Goal: Task Accomplishment & Management: Use online tool/utility

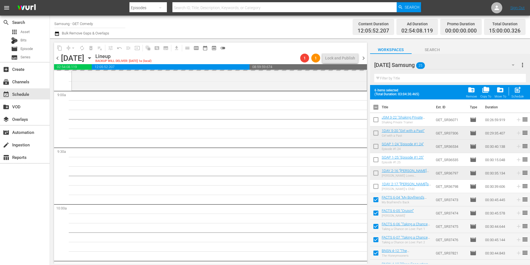
scroll to position [28, 0]
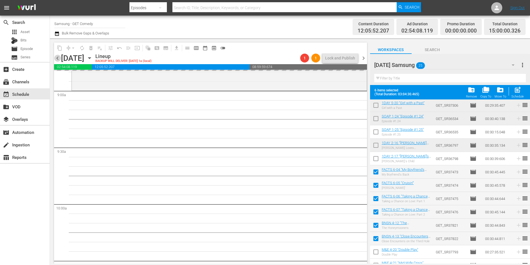
click at [59, 57] on span "chevron_left" at bounding box center [57, 58] width 7 height 7
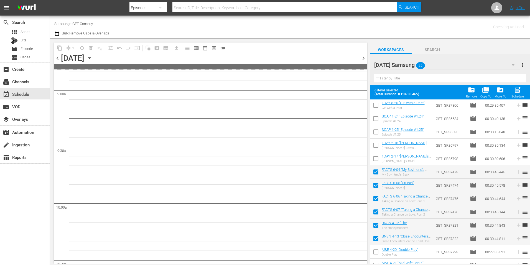
scroll to position [1083, 0]
click at [365, 62] on div "chevron_left [DATE] [DATE] chevron_right" at bounding box center [210, 58] width 313 height 11
click at [364, 58] on span "chevron_right" at bounding box center [363, 58] width 7 height 7
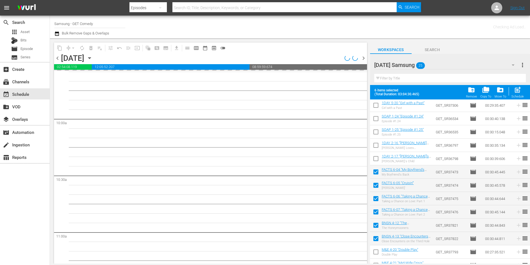
scroll to position [998, 0]
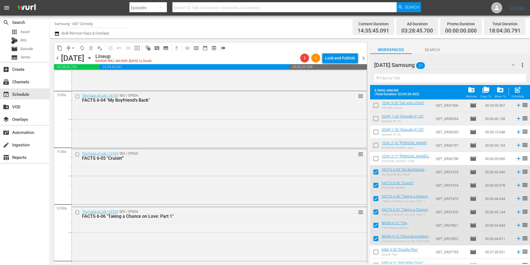
click at [24, 212] on div "search Search apps Asset Bits movie Episode subtitles Series add_box Create sub…" at bounding box center [25, 148] width 50 height 265
click at [256, 139] on div "The Facts of Life (1979) / SE6 / EP604: FACTS 6-04 "My Boyfriend's Back" reorder" at bounding box center [219, 119] width 295 height 56
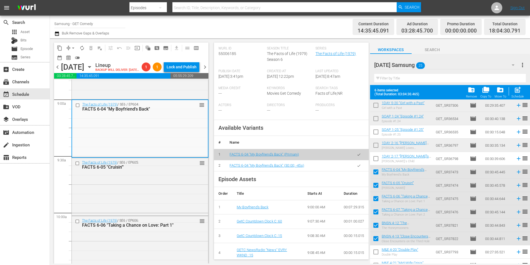
scroll to position [139, 0]
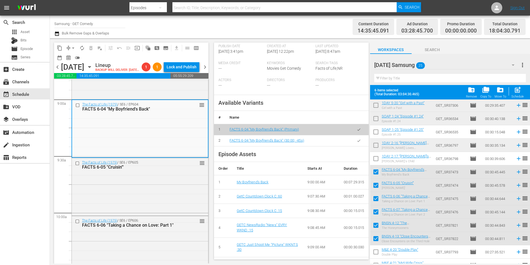
click at [357, 143] on icon "button" at bounding box center [359, 140] width 4 height 4
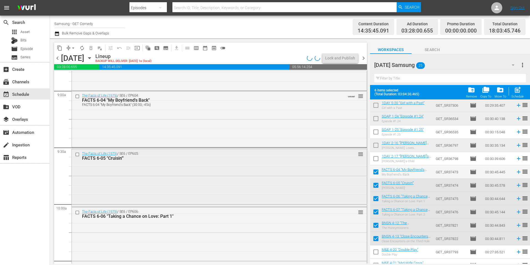
click at [257, 183] on div "The Facts of Life (1979) / SE6 / EP605: FACTS 6-05 "Cruisin'" reorder" at bounding box center [219, 177] width 295 height 56
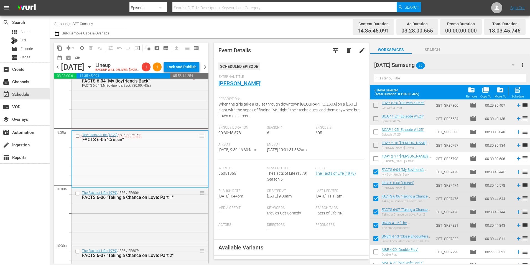
scroll to position [83, 0]
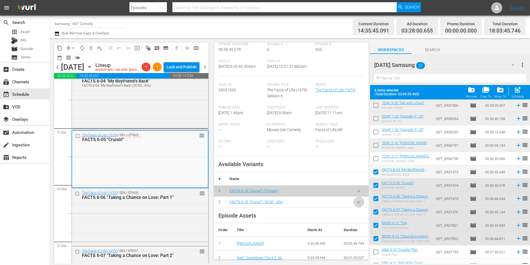
click at [357, 203] on icon "button" at bounding box center [358, 201] width 3 height 2
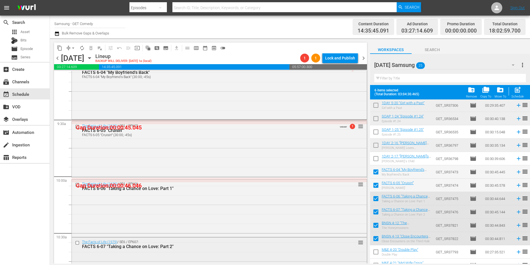
scroll to position [1082, 0]
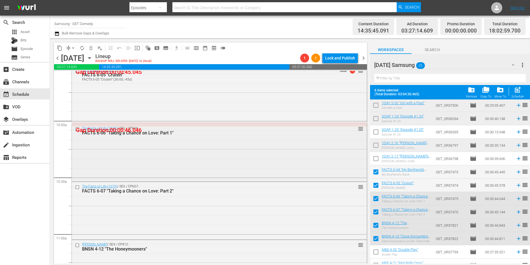
click at [158, 149] on div "The Facts of Life (1979) / SE6 / EP606: FACTS 6-06 "Taking a Chance on Love: Pa…" at bounding box center [219, 152] width 295 height 56
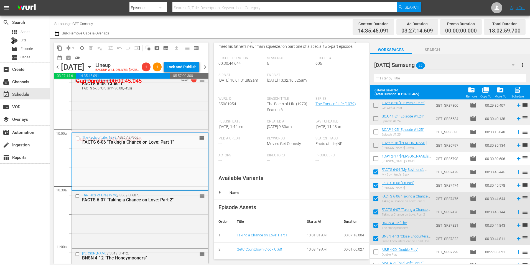
scroll to position [83, 0]
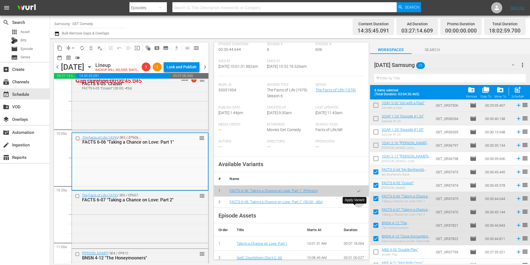
click at [357, 203] on icon "button" at bounding box center [358, 201] width 3 height 2
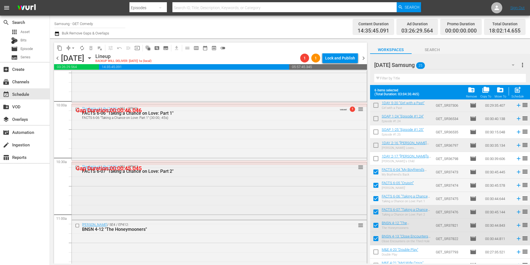
scroll to position [1109, 0]
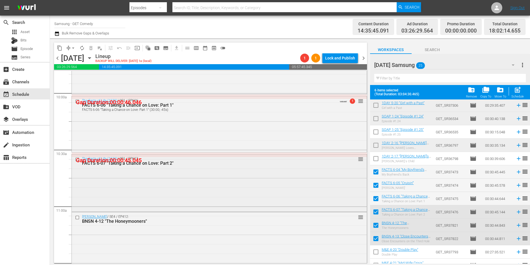
click at [186, 182] on div "The Facts of Life (1979) / SE6 / EP607: FACTS 6-07 "Taking a Chance on Love: Pa…" at bounding box center [219, 182] width 295 height 56
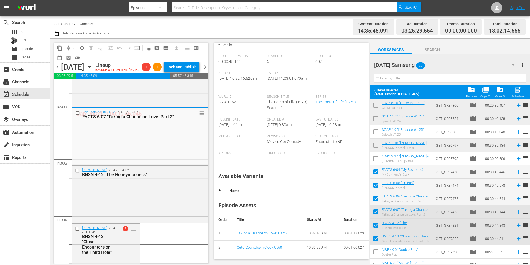
scroll to position [83, 0]
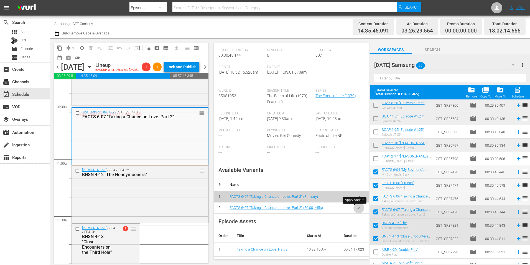
click at [357, 208] on icon "button" at bounding box center [359, 207] width 4 height 4
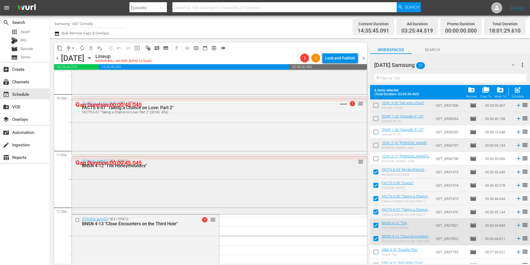
scroll to position [1192, 0]
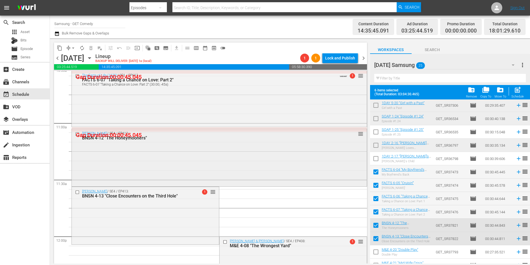
click at [177, 169] on div "[PERSON_NAME] / SE4 / EP412: BNSN 4-12 "The Honeymooners" reorder" at bounding box center [219, 157] width 295 height 56
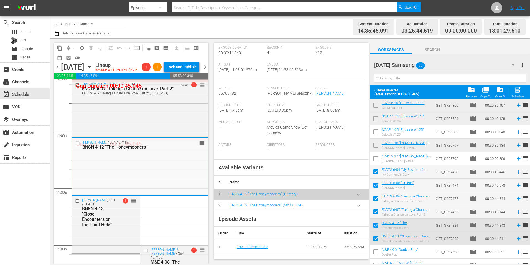
scroll to position [83, 0]
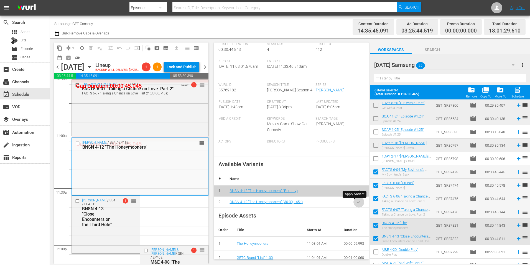
drag, startPoint x: 354, startPoint y: 201, endPoint x: 367, endPoint y: 199, distance: 13.2
click at [357, 200] on icon "button" at bounding box center [359, 202] width 4 height 4
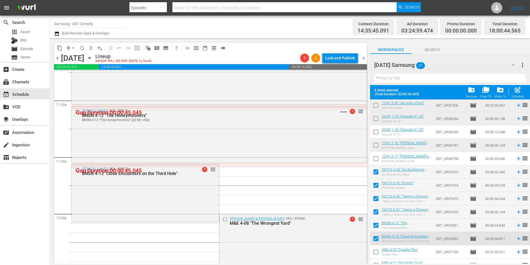
scroll to position [1248, 0]
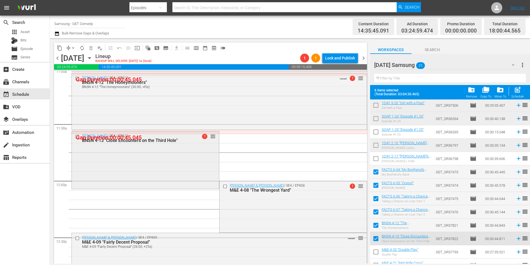
click at [167, 165] on div "[PERSON_NAME] / SE4 / EP413: BNSN 4-13 "Close Encounters on the Third Hole" 1 r…" at bounding box center [145, 159] width 147 height 56
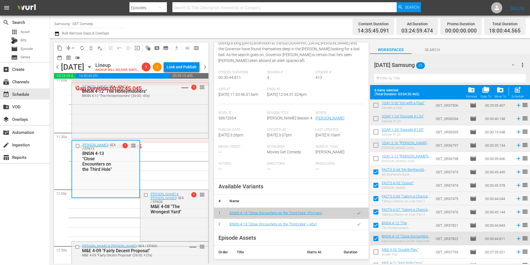
scroll to position [111, 0]
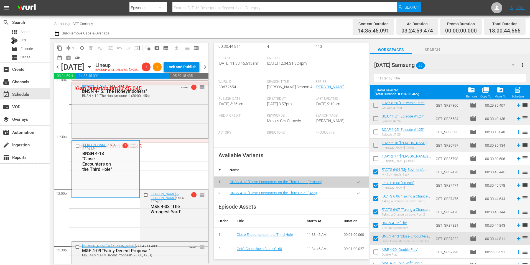
click at [357, 195] on icon "button" at bounding box center [359, 193] width 4 height 4
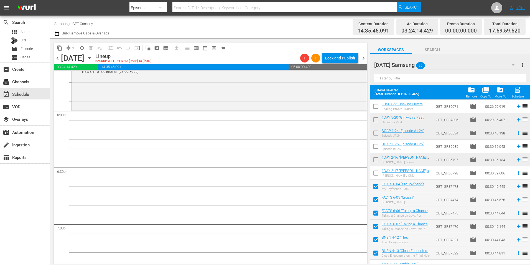
scroll to position [0, 0]
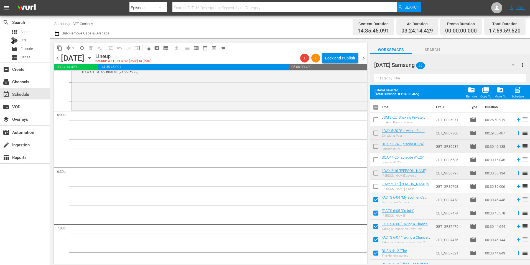
click at [376, 106] on input "checkbox" at bounding box center [376, 108] width 12 height 12
checkbox input "true"
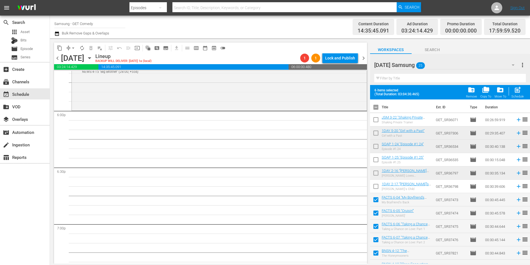
checkbox input "true"
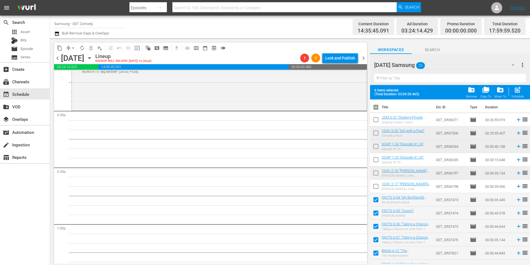
checkbox input "true"
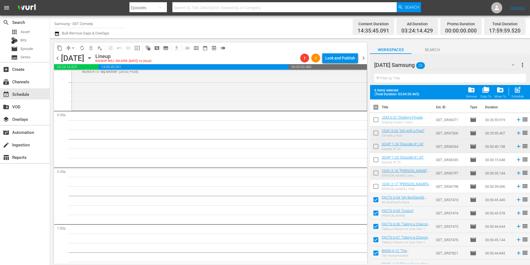
checkbox input "true"
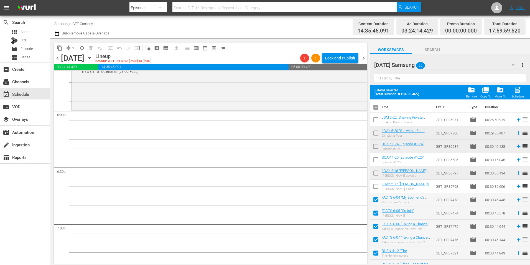
checkbox input "true"
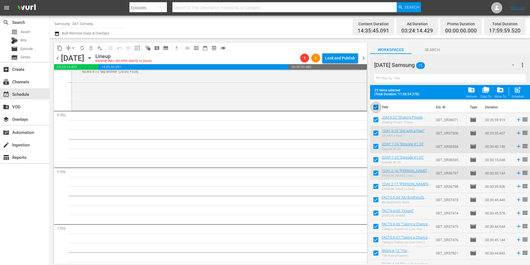
click at [376, 106] on input "checkbox" at bounding box center [376, 108] width 12 height 12
checkbox input "false"
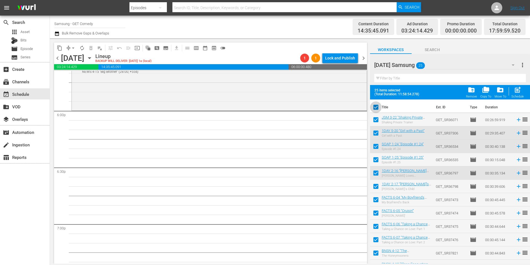
checkbox input "false"
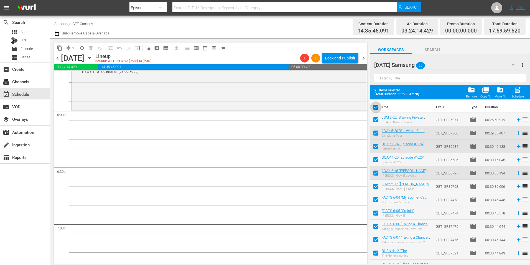
checkbox input "false"
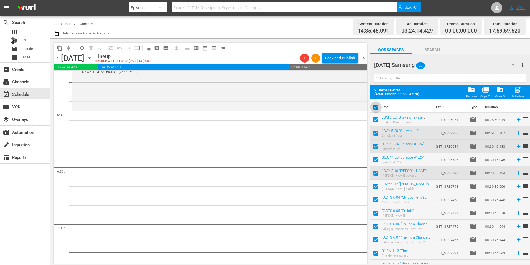
checkbox input "false"
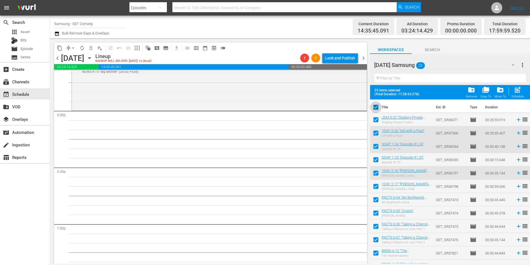
checkbox input "false"
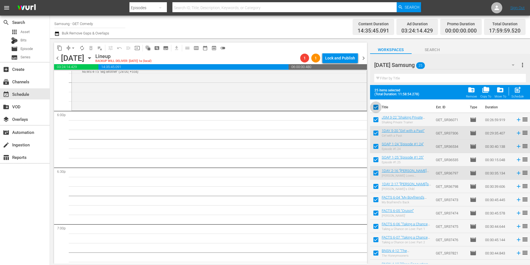
checkbox input "false"
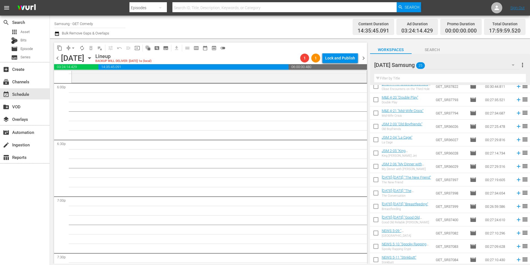
scroll to position [167, 0]
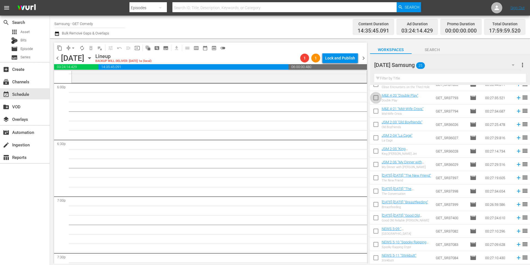
click at [375, 98] on input "checkbox" at bounding box center [376, 99] width 12 height 12
checkbox input "true"
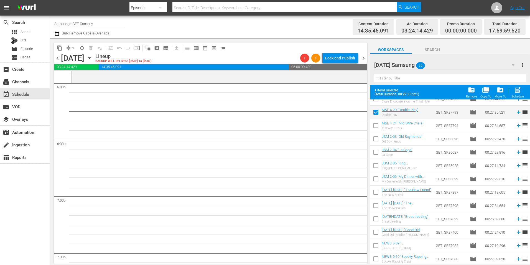
click at [375, 125] on input "checkbox" at bounding box center [376, 127] width 12 height 12
checkbox input "true"
click at [375, 139] on input "checkbox" at bounding box center [376, 140] width 12 height 12
checkbox input "true"
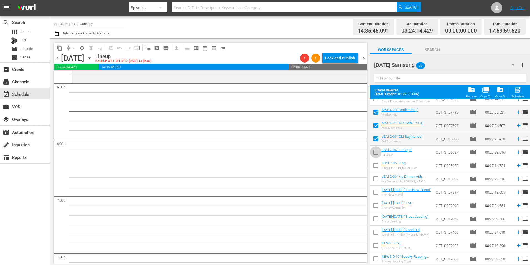
click at [375, 154] on input "checkbox" at bounding box center [376, 153] width 12 height 12
checkbox input "true"
click at [376, 166] on input "checkbox" at bounding box center [376, 167] width 12 height 12
checkbox input "true"
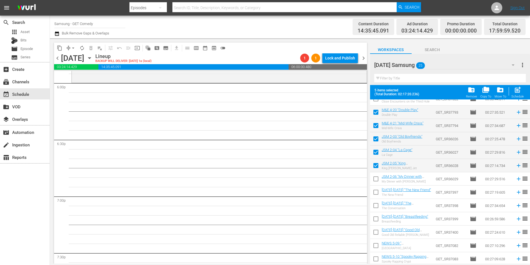
click at [375, 177] on input "checkbox" at bounding box center [376, 180] width 12 height 12
checkbox input "true"
click at [374, 193] on input "checkbox" at bounding box center [376, 193] width 12 height 12
checkbox input "true"
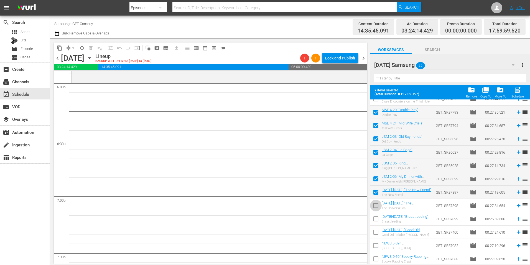
click at [378, 206] on input "checkbox" at bounding box center [376, 206] width 12 height 12
checkbox input "true"
click at [374, 219] on input "checkbox" at bounding box center [376, 220] width 12 height 12
checkbox input "true"
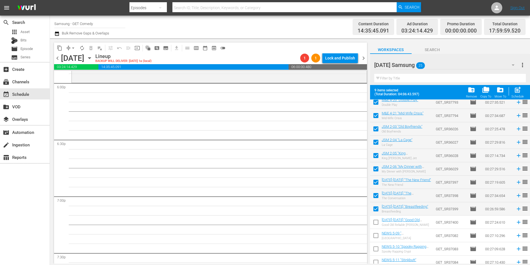
scroll to position [182, 0]
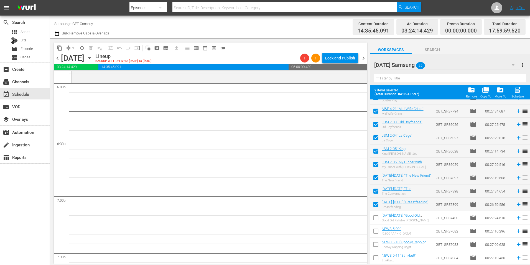
click at [376, 217] on input "checkbox" at bounding box center [376, 219] width 12 height 12
checkbox input "true"
click at [376, 232] on input "checkbox" at bounding box center [376, 232] width 12 height 12
checkbox input "true"
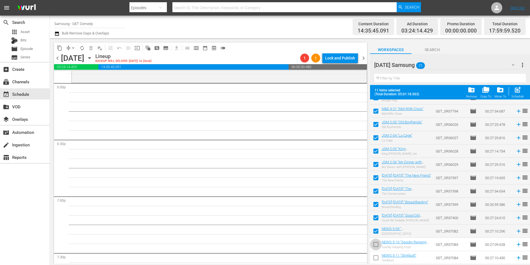
click at [377, 245] on input "checkbox" at bounding box center [376, 245] width 12 height 12
checkbox input "true"
click at [376, 257] on input "checkbox" at bounding box center [376, 259] width 12 height 12
checkbox input "true"
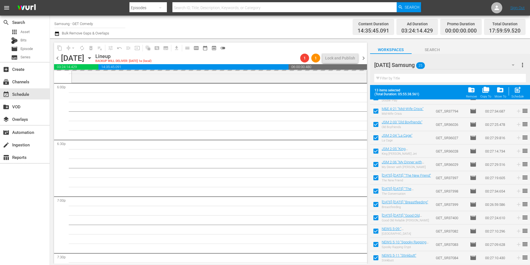
click at [364, 57] on span "chevron_right" at bounding box center [363, 58] width 7 height 7
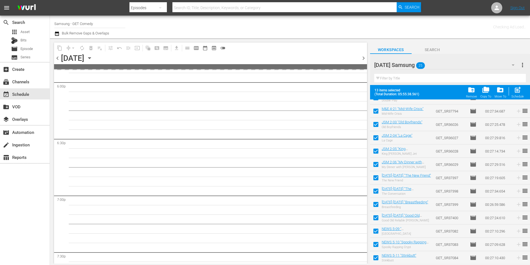
scroll to position [2213, 0]
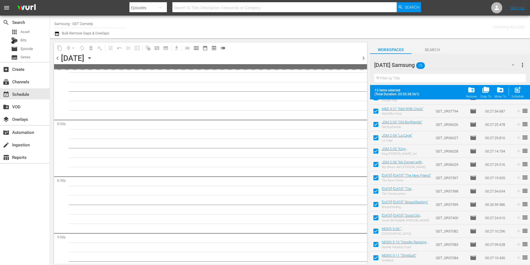
click at [57, 56] on span "chevron_left" at bounding box center [57, 58] width 7 height 7
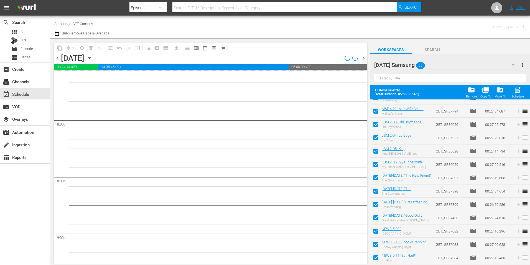
scroll to position [2024, 0]
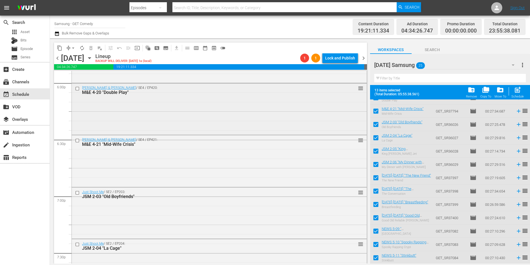
click at [282, 120] on div "[PERSON_NAME] & [PERSON_NAME] / SE4 / EP420: M&E 4-20 "Double Play" reorder" at bounding box center [219, 108] width 295 height 50
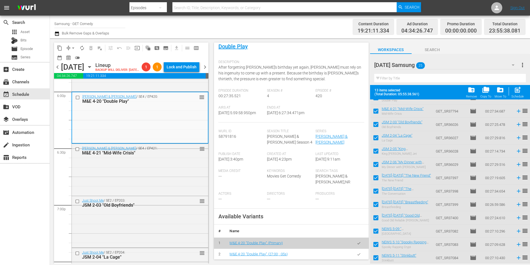
scroll to position [111, 0]
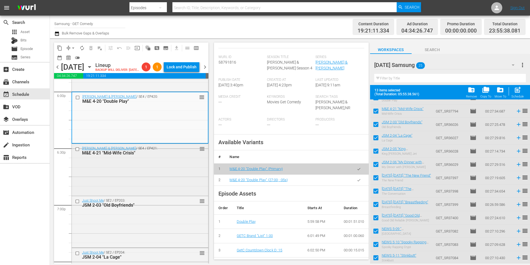
click at [125, 178] on div "[PERSON_NAME] & [PERSON_NAME] / SE4 / EP421: M&E 4-21 "Mid-Wife Crisis" reorder" at bounding box center [140, 169] width 136 height 50
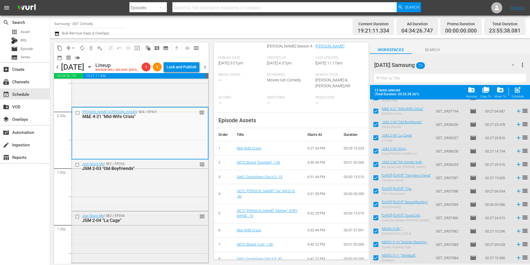
scroll to position [2080, 0]
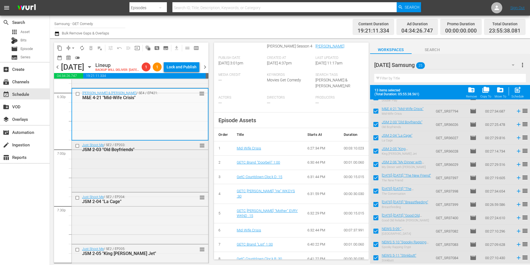
click at [164, 190] on div "Just Shoot Me / SE2 / EP203: JSM 2-03 "Old Boyfriends" reorder" at bounding box center [140, 165] width 136 height 50
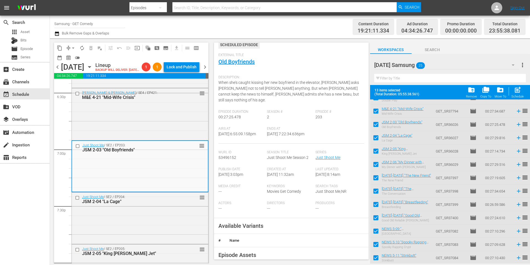
scroll to position [55, 0]
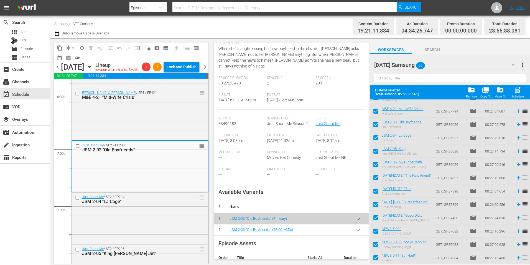
click at [355, 227] on button "button" at bounding box center [359, 229] width 11 height 11
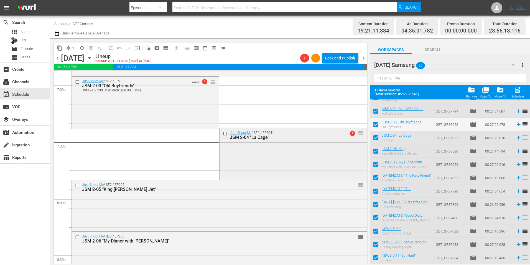
scroll to position [2135, 0]
click at [269, 153] on div "Just Shoot Me / SE2 / EP204: JSM 2-04 "La Cage" 1 reorder" at bounding box center [293, 153] width 147 height 50
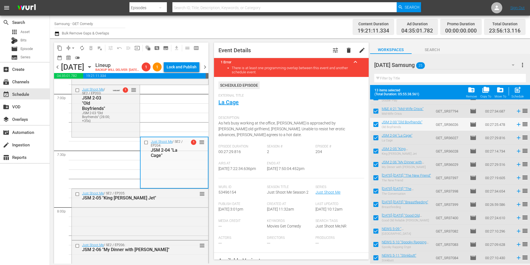
scroll to position [83, 0]
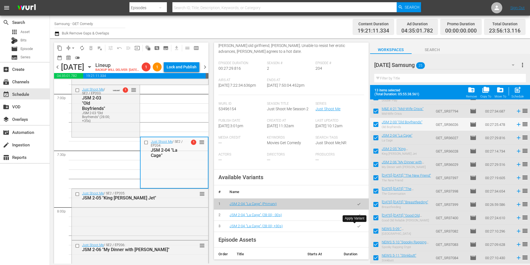
click at [357, 227] on icon "button" at bounding box center [359, 226] width 4 height 4
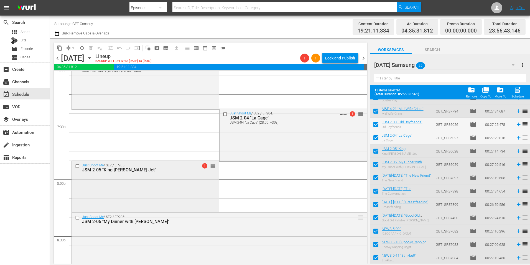
scroll to position [2191, 0]
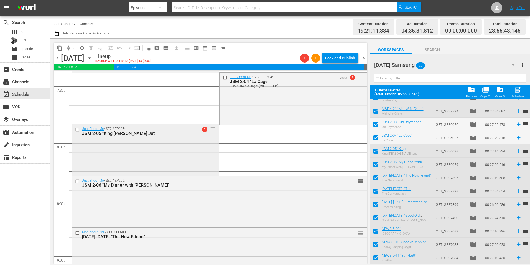
click at [169, 156] on div "Just Shoot Me / SE2 / EP205: JSM 2-05 "King [PERSON_NAME] Jet" 1 reorder" at bounding box center [145, 149] width 147 height 50
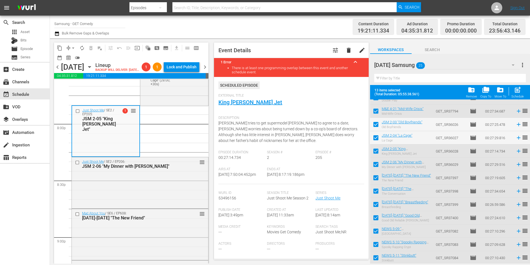
scroll to position [83, 0]
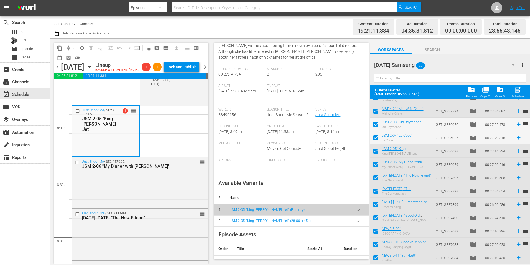
click at [357, 226] on button "button" at bounding box center [359, 220] width 11 height 11
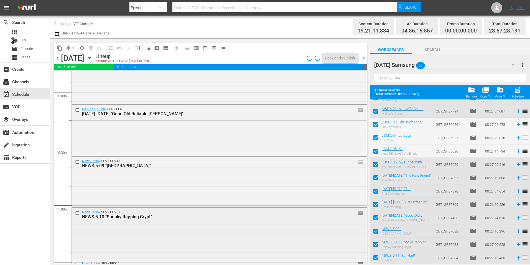
scroll to position [2523, 0]
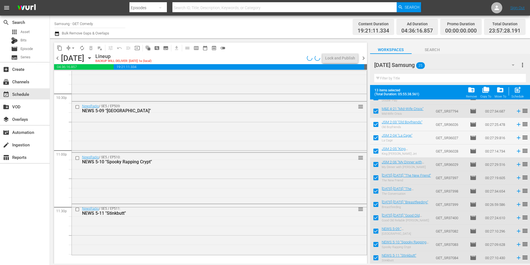
drag, startPoint x: 193, startPoint y: 221, endPoint x: 225, endPoint y: 230, distance: 33.9
click at [193, 221] on div "NewsRadio / SE5 / EP511: NEWS 5-11 "Stinkbutt" reorder" at bounding box center [219, 229] width 295 height 50
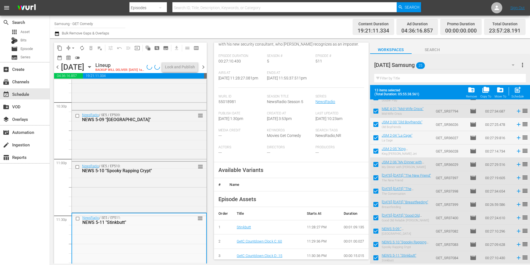
scroll to position [83, 0]
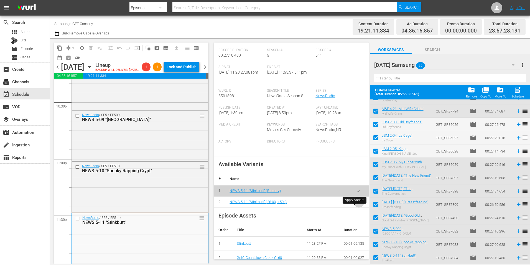
click at [357, 204] on icon "button" at bounding box center [359, 202] width 4 height 4
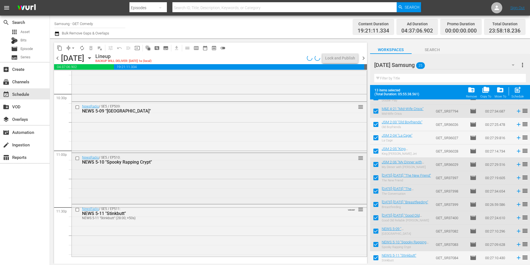
scroll to position [2523, 0]
drag, startPoint x: 144, startPoint y: 172, endPoint x: 284, endPoint y: 181, distance: 139.5
click at [144, 172] on div "NewsRadio / SE5 / EP510: NEWS 5-10 "Spooky Rapping Crypt" reorder" at bounding box center [219, 178] width 295 height 50
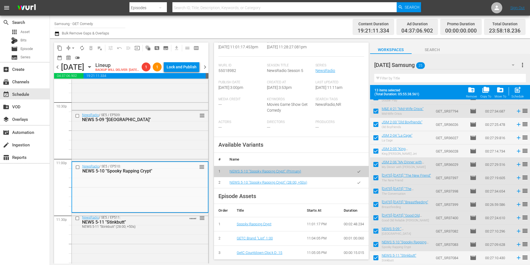
scroll to position [111, 0]
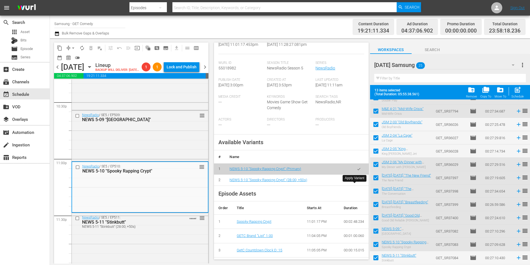
click at [354, 185] on button "button" at bounding box center [359, 179] width 11 height 11
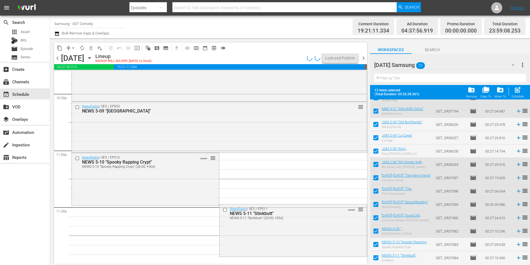
scroll to position [2523, 0]
drag, startPoint x: 142, startPoint y: 129, endPoint x: 311, endPoint y: 152, distance: 170.7
click at [142, 129] on div "NewsRadio / SE5 / EP509: NEWS 5-09 "[GEOGRAPHIC_DATA]" reorder" at bounding box center [219, 126] width 295 height 50
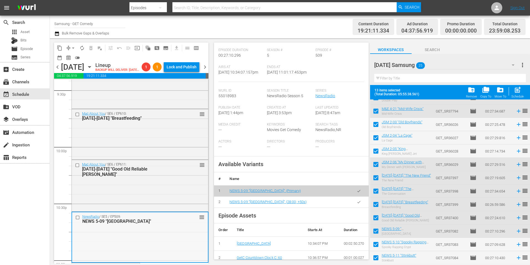
scroll to position [2412, 0]
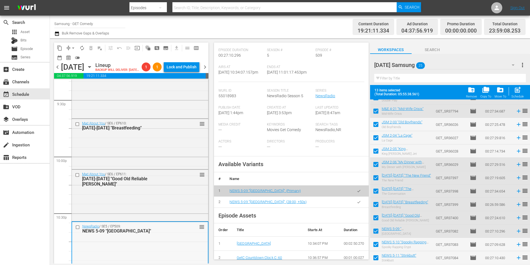
click at [174, 156] on div "Mad About You / SE6 / EP610: [DATE]-[DATE] "Breastfeeding" reorder" at bounding box center [140, 143] width 136 height 49
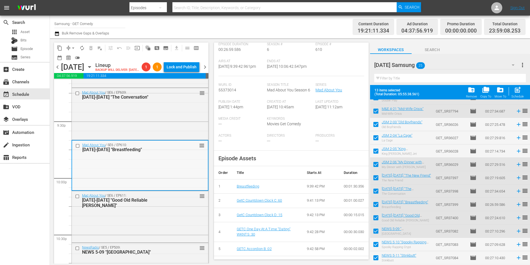
scroll to position [2384, 0]
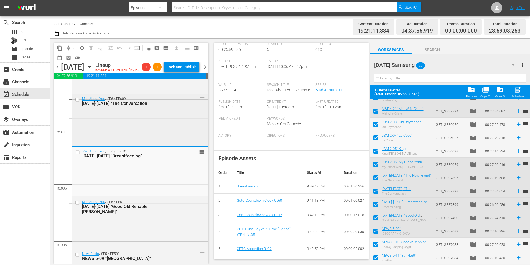
click at [177, 135] on div "Mad About You / SE6 / EP609: [DATE]-[DATE] "The Conversation" reorder" at bounding box center [140, 119] width 136 height 50
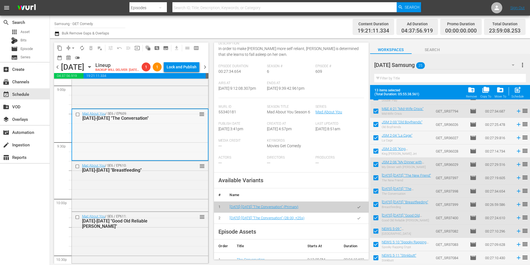
scroll to position [2329, 0]
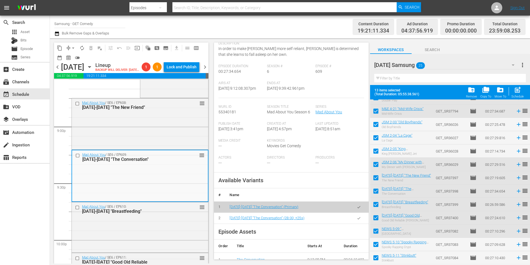
drag, startPoint x: 163, startPoint y: 143, endPoint x: 228, endPoint y: 152, distance: 65.5
click at [163, 143] on div "Mad About You / SE6 / EP608: [DATE]-[DATE] "The New Friend" reorder" at bounding box center [140, 123] width 136 height 50
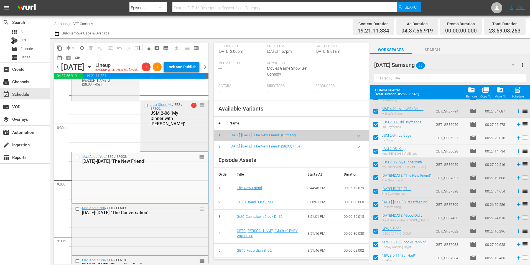
scroll to position [2273, 0]
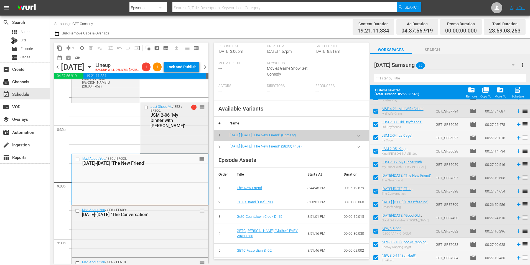
click at [159, 151] on div "Just Shoot Me / SE2 / EP206: JSM 2-06 "My Dinner with [PERSON_NAME]" 1 reorder" at bounding box center [174, 127] width 68 height 50
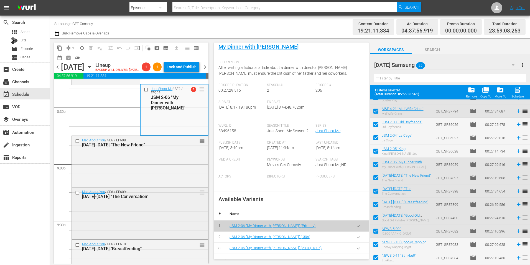
scroll to position [2301, 0]
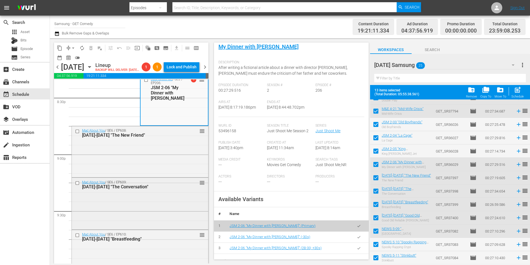
click at [143, 221] on div "Mad About You / SE6 / EP609: [DATE]-[DATE] "The Conversation" reorder" at bounding box center [140, 202] width 136 height 50
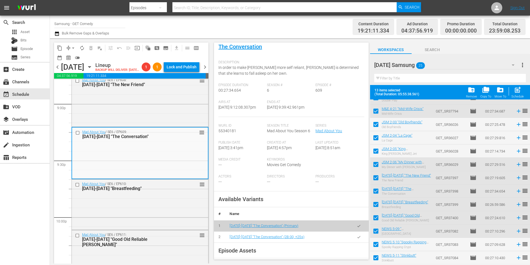
scroll to position [2357, 0]
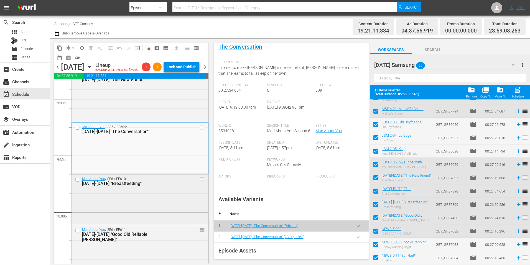
click at [169, 219] on div "Mad About You / SE6 / EP610: [DATE]-[DATE] "Breastfeeding" reorder" at bounding box center [140, 198] width 136 height 49
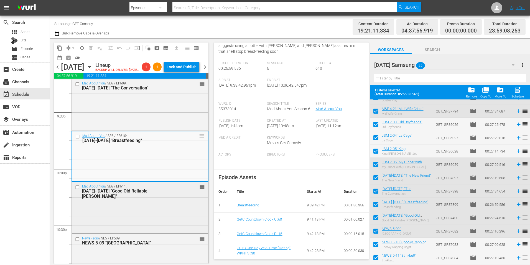
scroll to position [2412, 0]
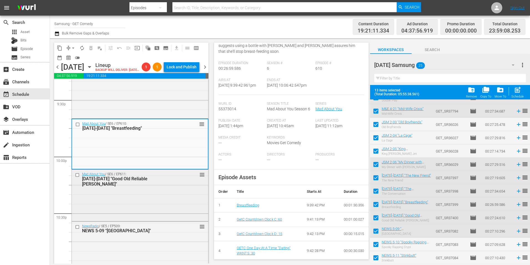
click at [165, 213] on div "Mad About You / SE6 / EP611: [DATE]-[DATE] "Good Old Reliable [PERSON_NAME]" re…" at bounding box center [140, 194] width 136 height 50
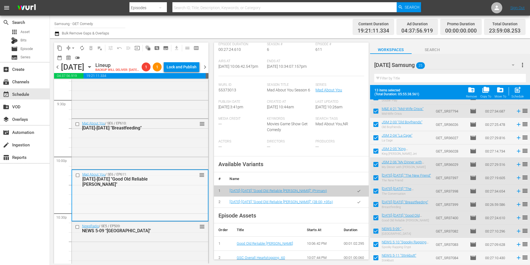
scroll to position [2468, 0]
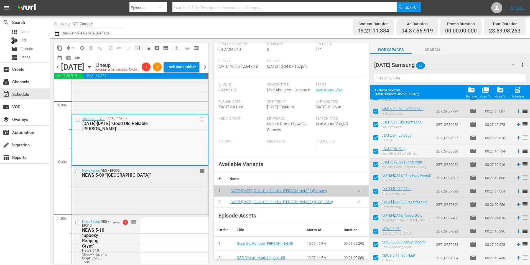
click at [160, 200] on div "NewsRadio / SE5 / EP509: NEWS 5-09 "[GEOGRAPHIC_DATA]" reorder" at bounding box center [140, 191] width 136 height 50
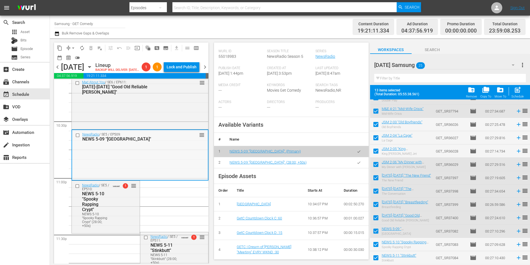
scroll to position [2523, 0]
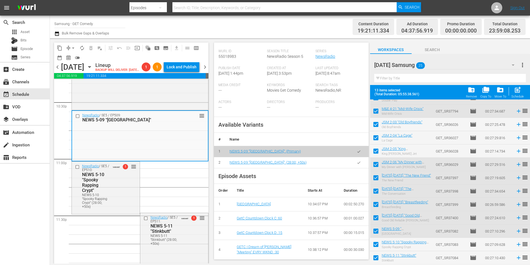
click at [357, 164] on icon "button" at bounding box center [359, 162] width 4 height 4
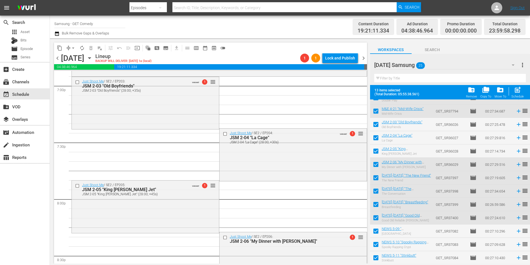
scroll to position [2218, 0]
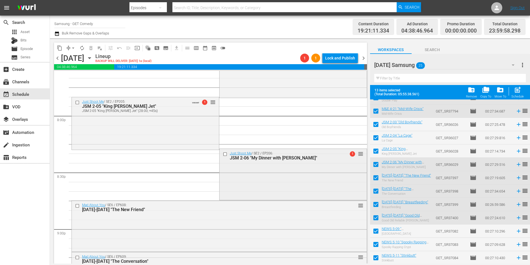
click at [264, 165] on div "Just Shoot Me / SE2 / EP206: JSM 2-06 "My Dinner with [PERSON_NAME]" 1 reorder" at bounding box center [293, 174] width 147 height 50
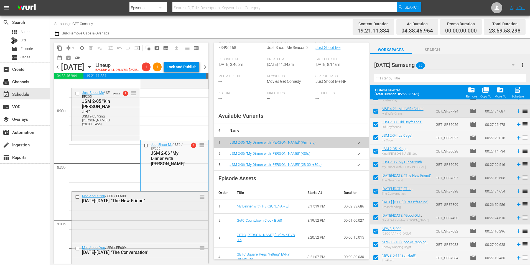
scroll to position [2246, 0]
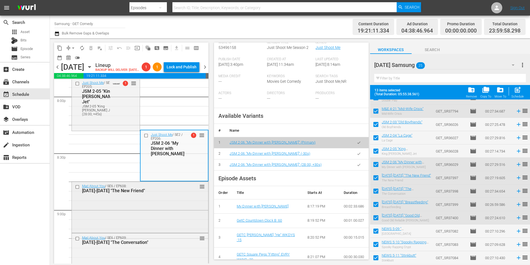
click at [160, 222] on div "Mad About You / SE6 / EP608: [DATE]-[DATE] "The New Friend" reorder" at bounding box center [140, 206] width 136 height 50
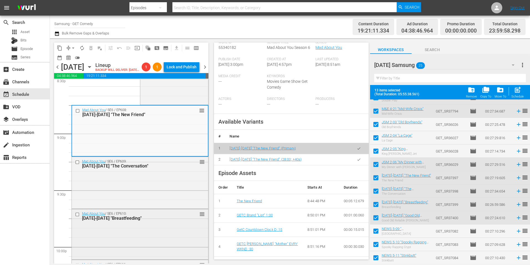
scroll to position [2329, 0]
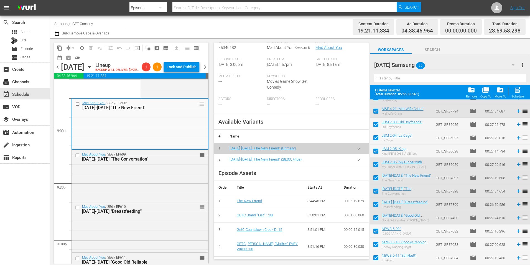
drag, startPoint x: 167, startPoint y: 203, endPoint x: 209, endPoint y: 201, distance: 41.4
click at [167, 200] on div "Mad About You / SE6 / EP609: [DATE]-[DATE] "The Conversation" reorder" at bounding box center [140, 175] width 136 height 50
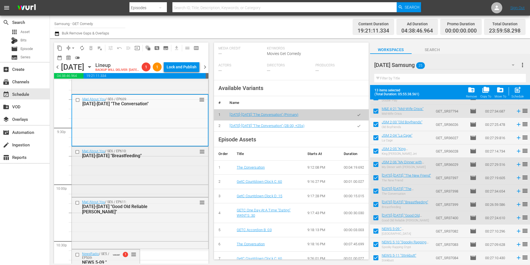
scroll to position [2412, 0]
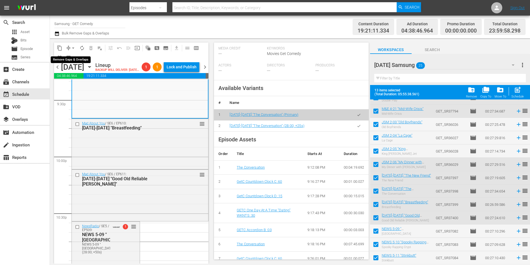
click at [70, 45] on button "arrow_drop_down" at bounding box center [73, 48] width 9 height 9
click at [73, 57] on li "Align to Midnight" at bounding box center [73, 59] width 58 height 9
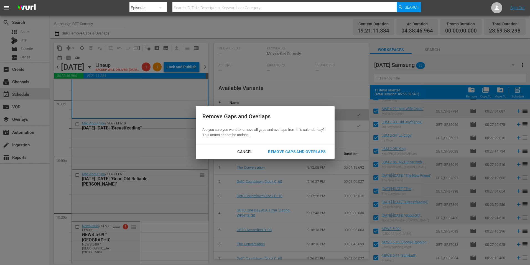
click at [311, 151] on div "Remove Gaps and Overlaps" at bounding box center [297, 151] width 66 height 7
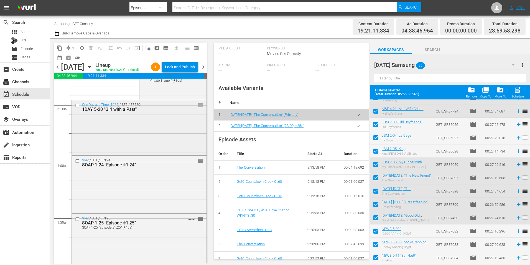
scroll to position [0, 0]
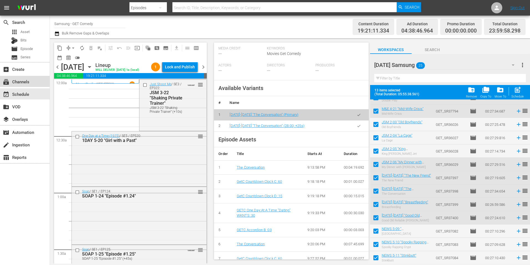
click at [24, 80] on div "subscriptions Channels" at bounding box center [15, 80] width 31 height 5
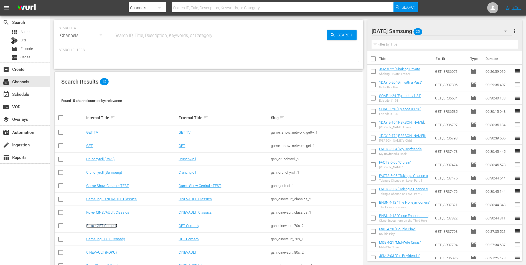
click at [113, 226] on link "Roku - GET Comedy" at bounding box center [101, 225] width 31 height 4
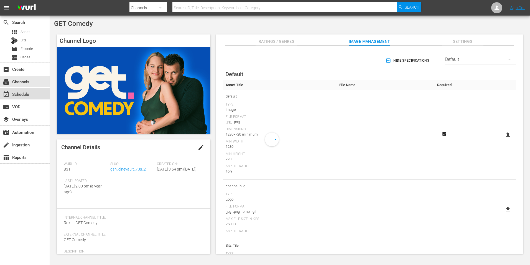
click at [22, 92] on div "event_available Schedule" at bounding box center [15, 93] width 31 height 5
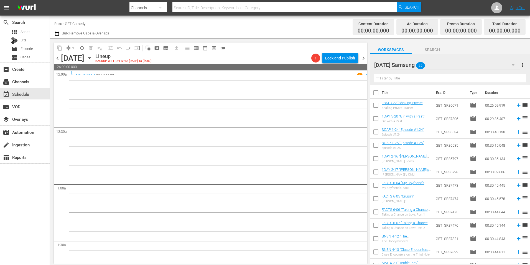
click at [450, 67] on div "[DATE] Samsung 25" at bounding box center [447, 65] width 146 height 16
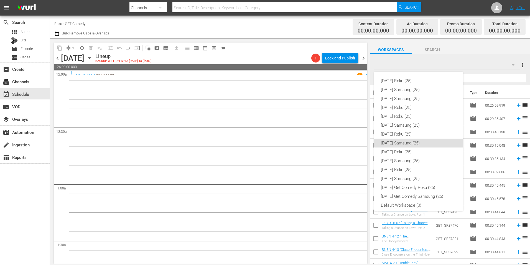
scroll to position [3, 0]
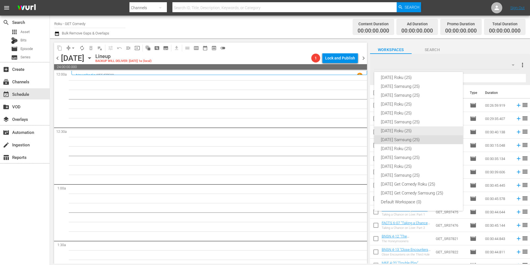
click at [408, 131] on div "[DATE] Roku (25)" at bounding box center [418, 130] width 75 height 9
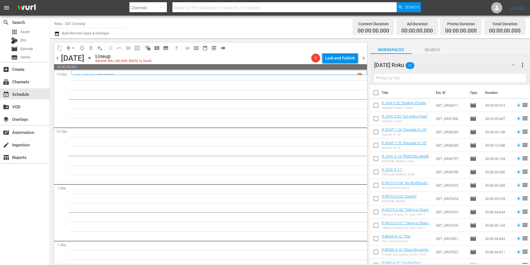
click at [94, 54] on div "[DATE] [DATE]" at bounding box center [77, 58] width 33 height 9
click at [93, 57] on icon "button" at bounding box center [90, 58] width 6 height 6
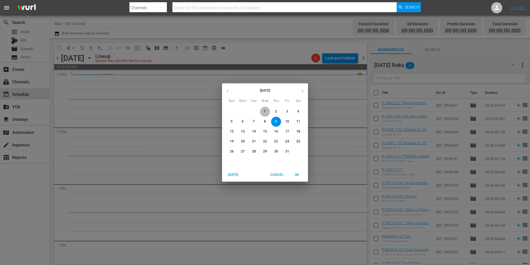
click at [265, 110] on p "1" at bounding box center [265, 111] width 2 height 5
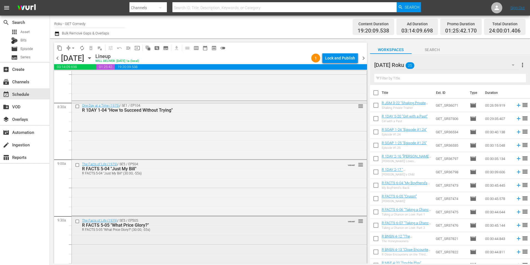
scroll to position [998, 0]
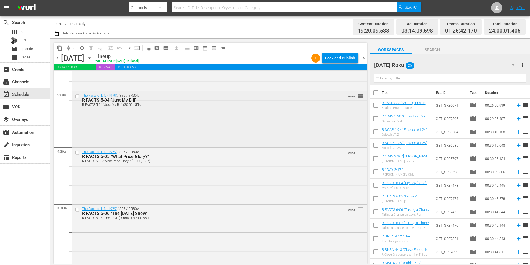
click at [77, 97] on input "checkbox" at bounding box center [78, 96] width 6 height 5
click at [77, 152] on input "checkbox" at bounding box center [78, 152] width 6 height 5
click at [77, 209] on input "checkbox" at bounding box center [78, 209] width 6 height 5
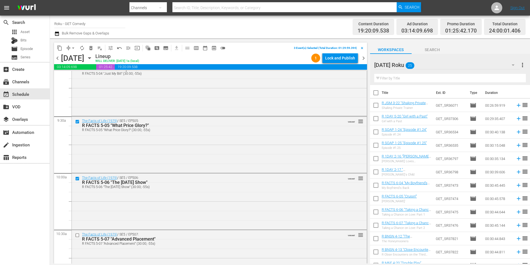
scroll to position [1082, 0]
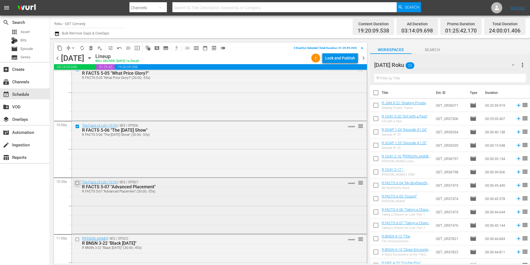
click at [77, 183] on input "checkbox" at bounding box center [78, 182] width 6 height 5
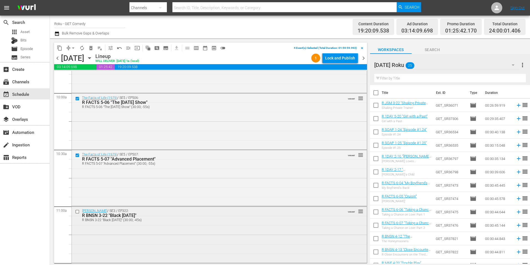
click at [78, 211] on input "checkbox" at bounding box center [78, 211] width 6 height 5
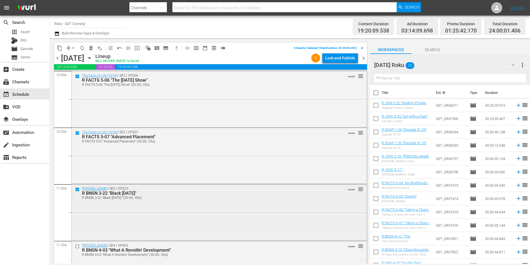
scroll to position [1165, 0]
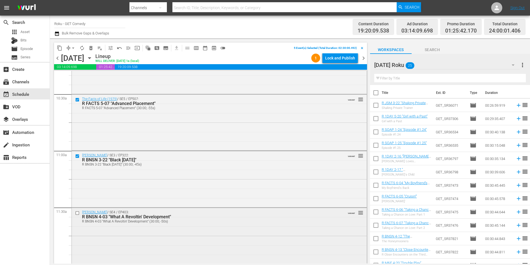
click at [77, 214] on input "checkbox" at bounding box center [78, 212] width 6 height 5
click at [60, 46] on span "content_copy" at bounding box center [60, 48] width 6 height 6
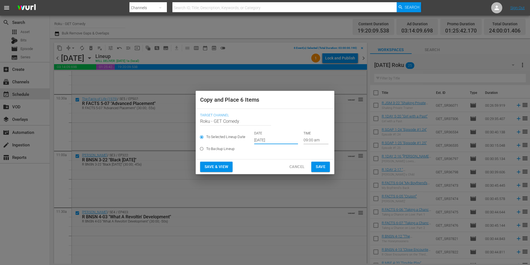
click at [267, 136] on input "[DATE]" at bounding box center [276, 140] width 44 height 8
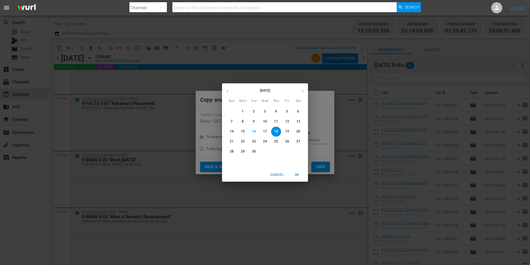
click at [304, 92] on icon "button" at bounding box center [303, 91] width 4 height 4
click at [278, 120] on span "9" at bounding box center [276, 121] width 10 height 5
type input "[DATE]"
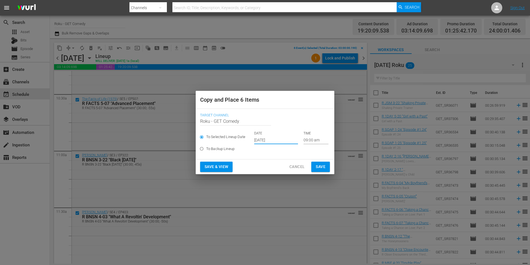
click at [307, 138] on input "09:00 am" at bounding box center [316, 140] width 25 height 8
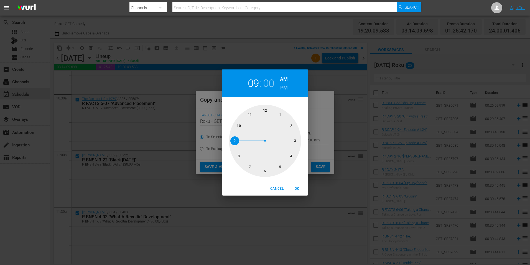
click at [295, 141] on div at bounding box center [265, 141] width 72 height 72
click at [297, 189] on span "OK" at bounding box center [296, 189] width 13 height 6
type input "03:00 am"
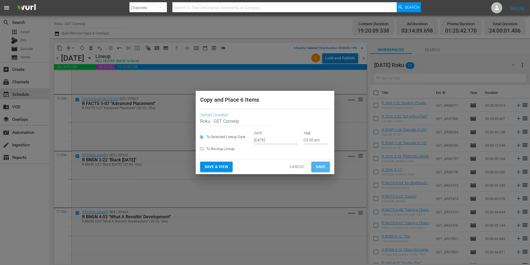
click at [326, 166] on button "Save" at bounding box center [320, 166] width 19 height 10
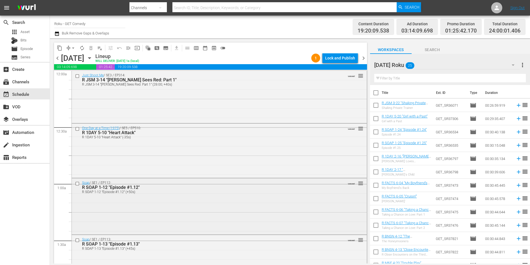
scroll to position [0, 0]
click at [77, 77] on input "checkbox" at bounding box center [78, 76] width 6 height 5
click at [77, 128] on input "checkbox" at bounding box center [78, 128] width 6 height 5
click at [78, 184] on input "checkbox" at bounding box center [78, 183] width 6 height 5
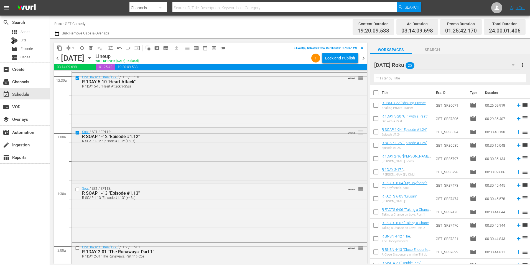
scroll to position [55, 0]
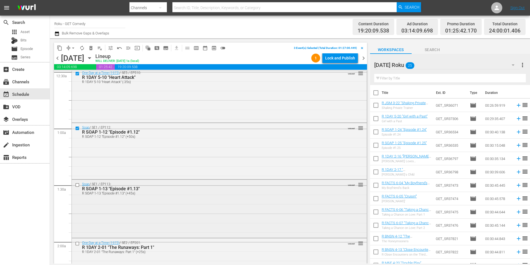
click at [77, 184] on input "checkbox" at bounding box center [78, 184] width 6 height 5
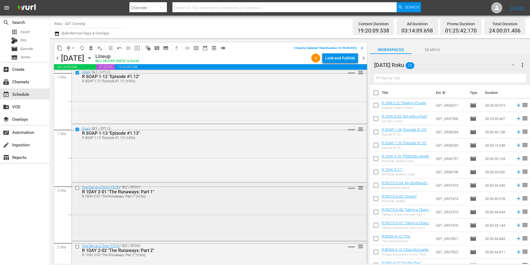
click at [77, 187] on input "checkbox" at bounding box center [78, 187] width 6 height 5
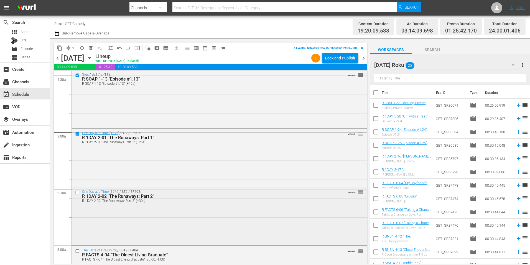
scroll to position [166, 0]
click at [77, 190] on input "checkbox" at bounding box center [78, 191] width 6 height 5
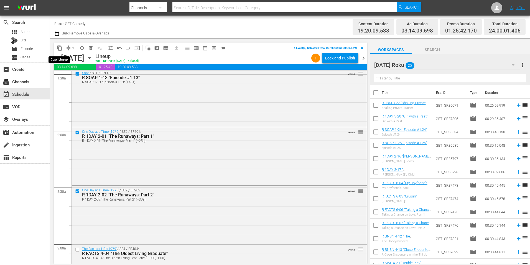
click at [58, 47] on span "content_copy" at bounding box center [60, 48] width 6 height 6
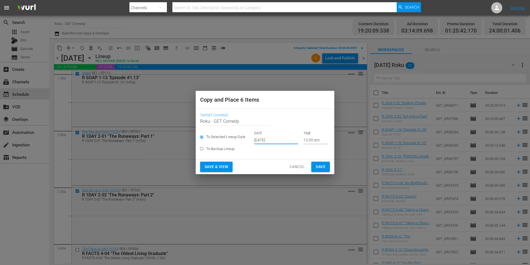
click at [262, 138] on input "[DATE]" at bounding box center [276, 140] width 44 height 8
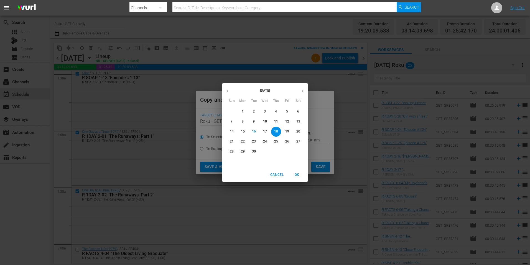
click at [302, 92] on icon "button" at bounding box center [303, 91] width 4 height 4
click at [276, 121] on p "9" at bounding box center [276, 121] width 2 height 5
type input "[DATE]"
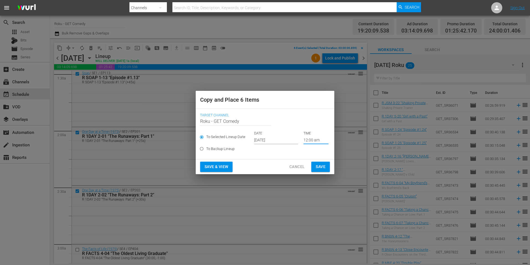
click at [306, 140] on input "12:00 am" at bounding box center [316, 140] width 25 height 8
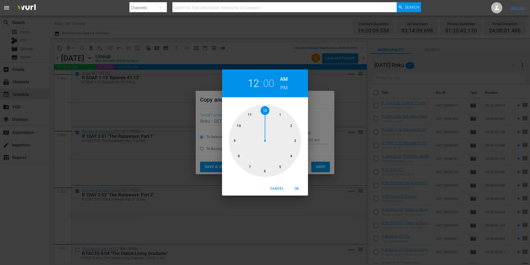
click at [266, 171] on div at bounding box center [265, 141] width 72 height 72
click at [297, 187] on span "OK" at bounding box center [296, 189] width 13 height 6
type input "06:00 am"
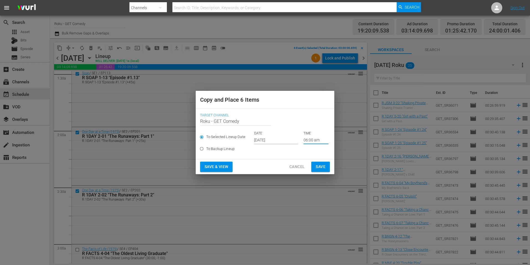
click at [323, 168] on span "Save" at bounding box center [321, 166] width 10 height 7
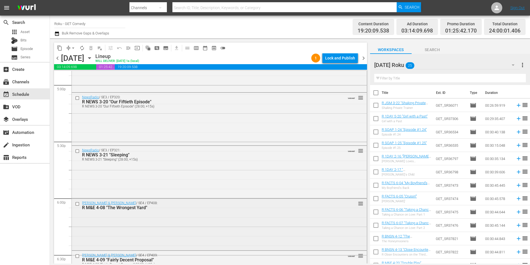
scroll to position [1941, 0]
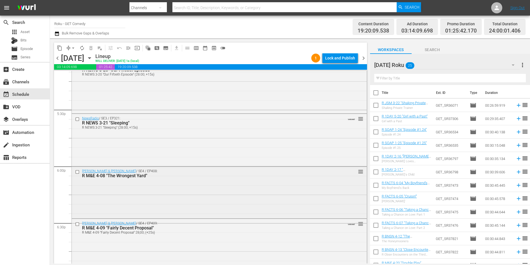
click at [77, 172] on input "checkbox" at bounding box center [78, 171] width 6 height 5
click at [78, 224] on input "checkbox" at bounding box center [78, 223] width 6 height 5
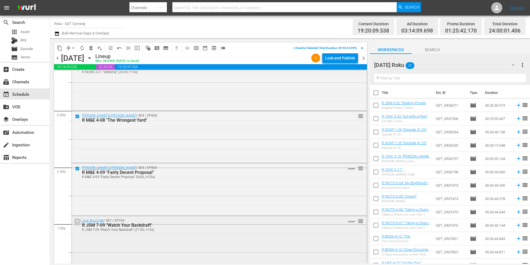
click at [78, 221] on input "checkbox" at bounding box center [78, 221] width 6 height 5
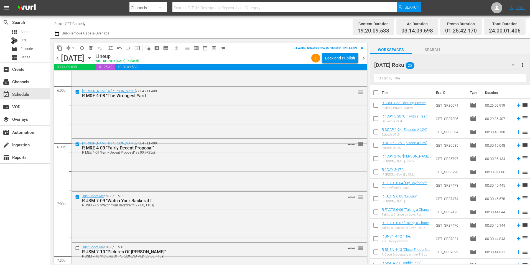
scroll to position [2052, 0]
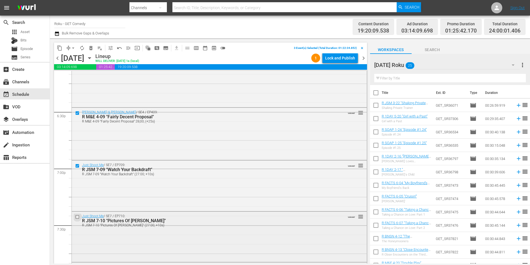
click at [77, 218] on input "checkbox" at bounding box center [78, 216] width 6 height 5
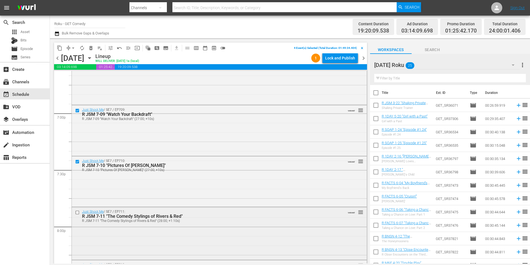
scroll to position [2108, 0]
click at [77, 211] on input "checkbox" at bounding box center [78, 211] width 6 height 5
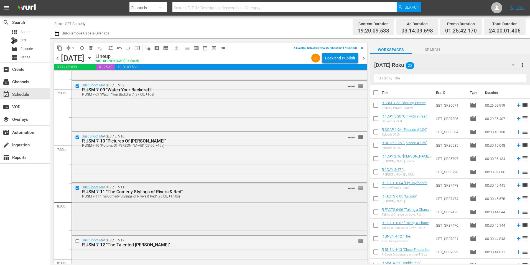
scroll to position [2163, 0]
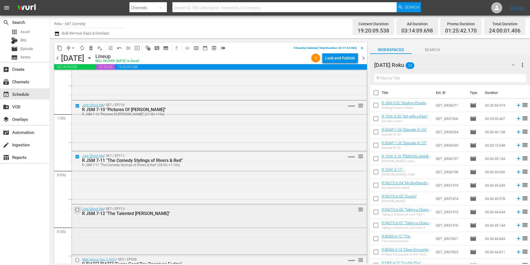
click at [76, 210] on input "checkbox" at bounding box center [78, 209] width 6 height 5
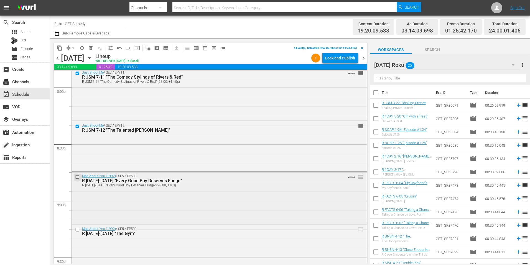
click at [77, 177] on input "checkbox" at bounding box center [78, 176] width 6 height 5
click at [78, 230] on input "checkbox" at bounding box center [78, 229] width 6 height 5
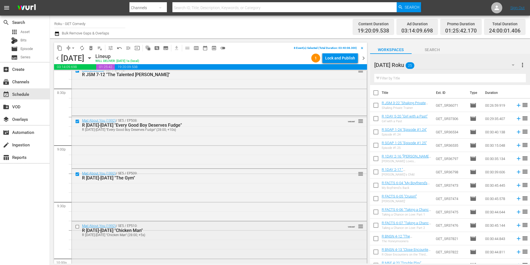
click at [78, 223] on div at bounding box center [78, 226] width 8 height 7
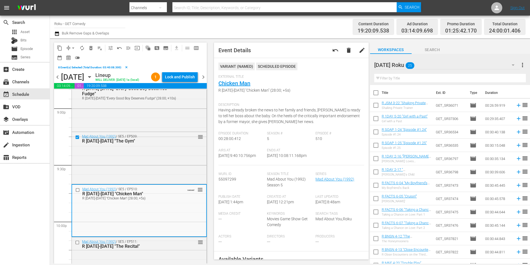
click at [76, 192] on input "checkbox" at bounding box center [78, 189] width 6 height 5
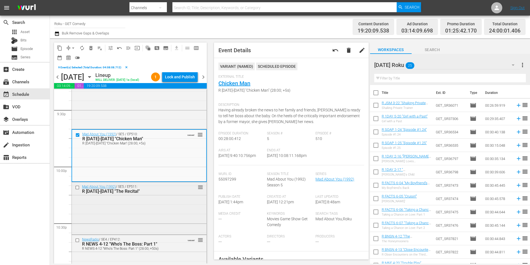
scroll to position [2413, 0]
click at [77, 189] on input "checkbox" at bounding box center [78, 186] width 6 height 5
click at [77, 242] on input "checkbox" at bounding box center [78, 239] width 6 height 5
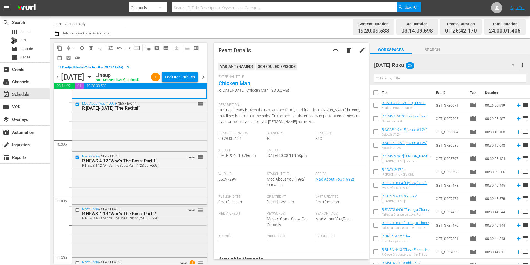
scroll to position [2496, 0]
click at [77, 211] on input "checkbox" at bounding box center [78, 209] width 6 height 5
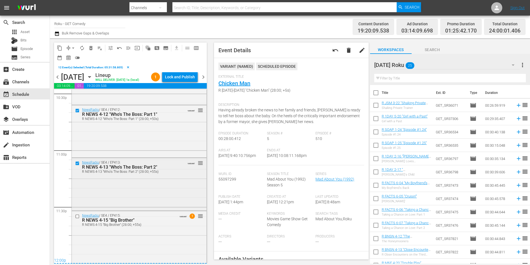
scroll to position [2551, 0]
click at [77, 215] on input "checkbox" at bounding box center [78, 216] width 6 height 5
click at [59, 47] on span "content_copy" at bounding box center [60, 48] width 6 height 6
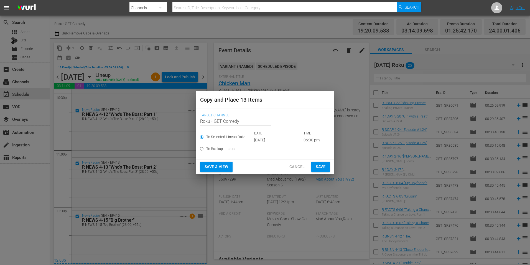
click at [268, 142] on input "[DATE]" at bounding box center [276, 140] width 44 height 8
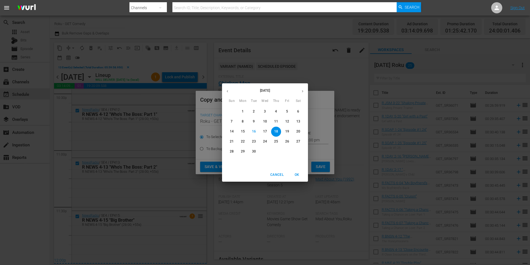
click at [301, 90] on icon "button" at bounding box center [303, 91] width 4 height 4
click at [276, 121] on p "9" at bounding box center [276, 121] width 2 height 5
type input "[DATE]"
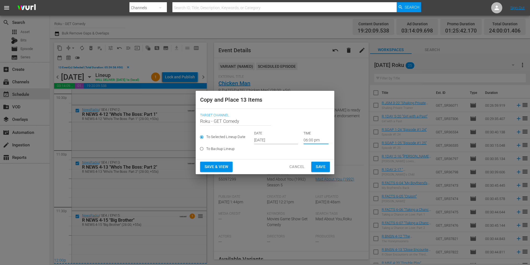
click at [307, 141] on input "06:00 pm" at bounding box center [316, 140] width 25 height 8
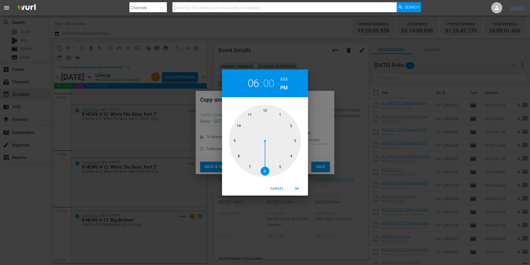
click at [265, 110] on div at bounding box center [265, 141] width 72 height 72
click at [295, 188] on span "OK" at bounding box center [296, 189] width 13 height 6
type input "12:00 pm"
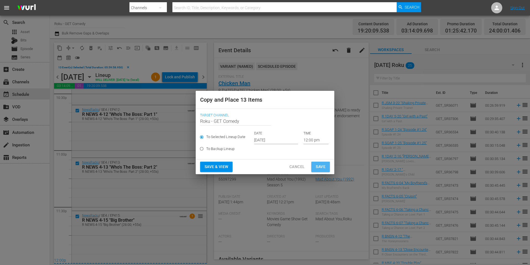
click at [323, 166] on span "Save" at bounding box center [321, 166] width 10 height 7
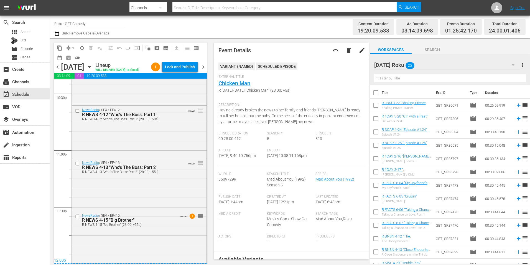
scroll to position [2541, 0]
click at [93, 70] on icon "button" at bounding box center [90, 67] width 6 height 6
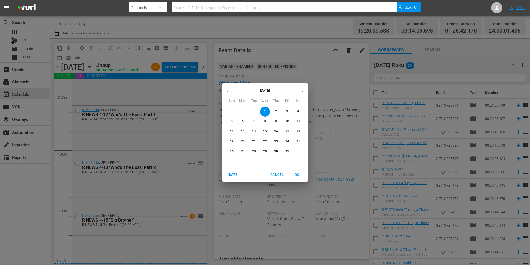
click at [276, 120] on p "9" at bounding box center [276, 121] width 2 height 5
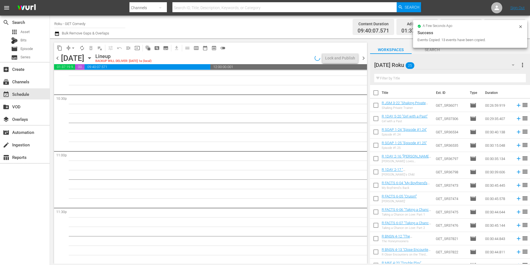
scroll to position [2456, 0]
